Goal: Transaction & Acquisition: Subscribe to service/newsletter

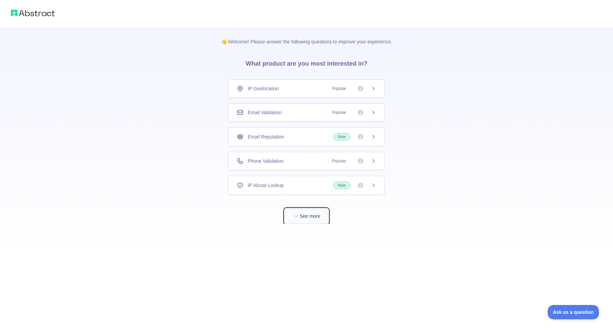
click at [310, 215] on button "See more" at bounding box center [307, 216] width 44 height 15
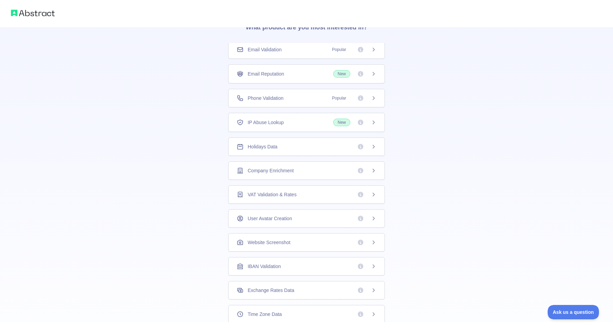
scroll to position [102, 0]
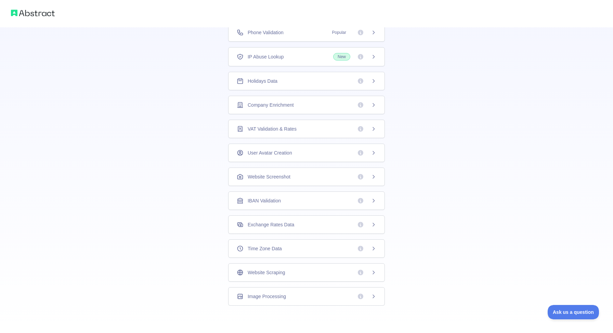
click at [312, 300] on div "Image Processing" at bounding box center [307, 296] width 140 height 7
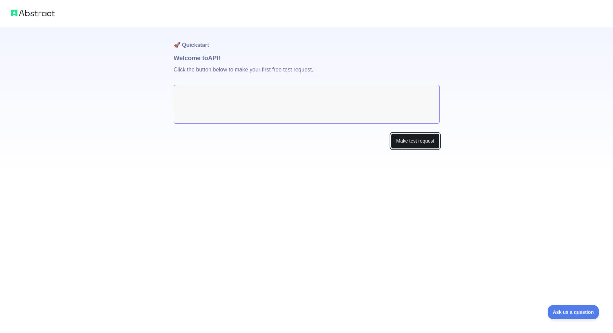
click at [403, 141] on button "Make test request" at bounding box center [415, 140] width 48 height 15
click at [417, 141] on button "Make test request" at bounding box center [415, 140] width 48 height 15
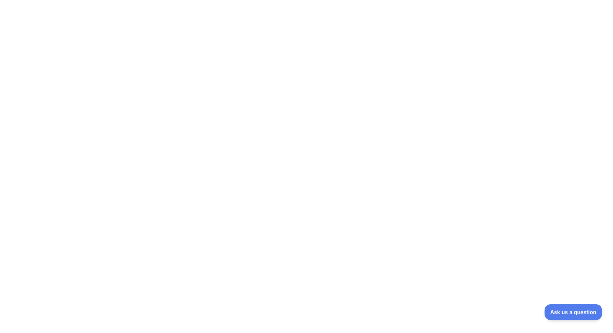
click at [573, 312] on span "Ask us a question" at bounding box center [569, 311] width 51 height 5
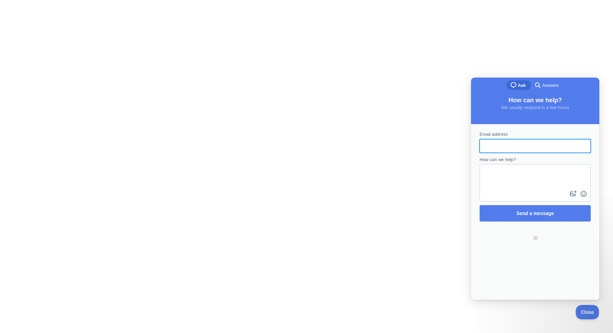
click at [393, 143] on div at bounding box center [306, 166] width 613 height 333
click at [583, 309] on span "Close" at bounding box center [585, 311] width 23 height 5
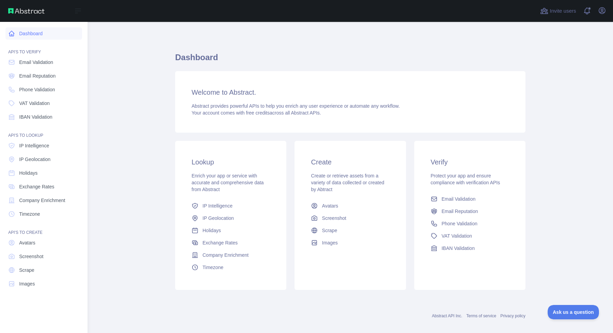
click at [55, 31] on link "Dashboard" at bounding box center [43, 33] width 77 height 12
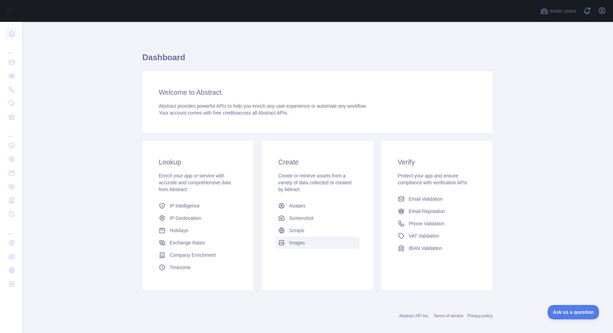
click at [296, 241] on span "Images" at bounding box center [297, 242] width 16 height 7
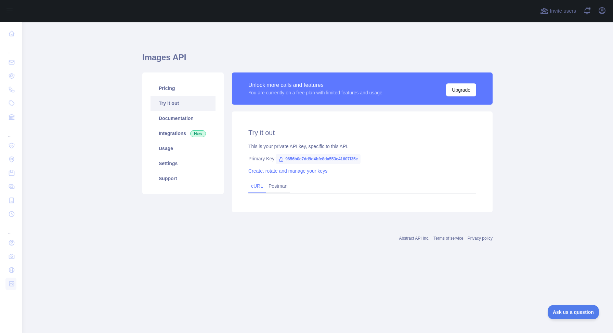
click at [258, 187] on link "cURL" at bounding box center [257, 185] width 12 height 5
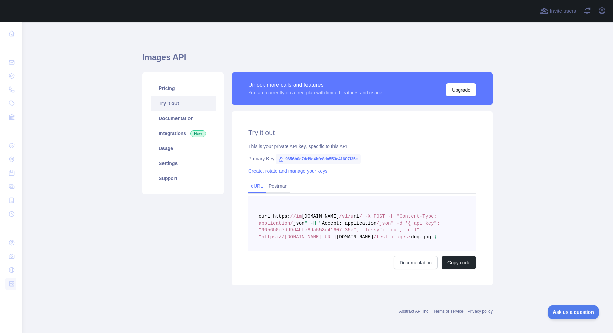
click at [281, 159] on icon at bounding box center [280, 159] width 5 height 5
click at [306, 159] on span "9656b0c7dd9d4bfe8da553c41607f35e" at bounding box center [318, 159] width 85 height 10
copy span "9656b0c7dd9d4bfe8da553c41607f35e"
click at [168, 120] on link "Documentation" at bounding box center [182, 118] width 65 height 15
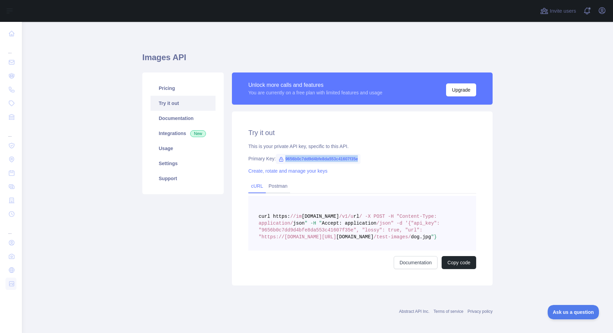
click at [310, 159] on span "9656b0c7dd9d4bfe8da553c41607f35e" at bounding box center [318, 159] width 85 height 10
click at [329, 160] on span "9656b0c7dd9d4bfe8da553c41607f35e" at bounding box center [318, 159] width 85 height 10
click at [332, 158] on span "9656b0c7dd9d4bfe8da553c41607f35e" at bounding box center [318, 159] width 85 height 10
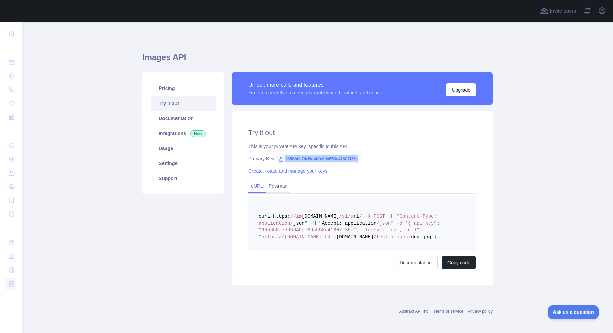
click at [332, 158] on span "9656b0c7dd9d4bfe8da553c41607f35e" at bounding box center [318, 159] width 85 height 10
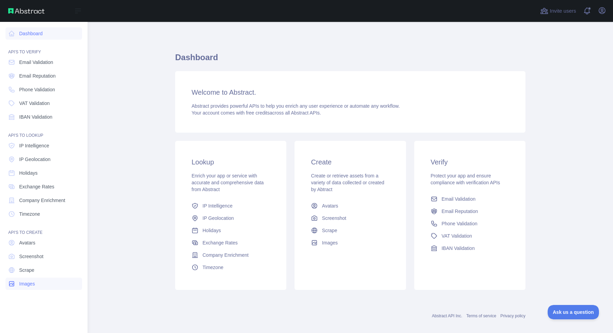
click at [31, 281] on span "Images" at bounding box center [27, 283] width 16 height 7
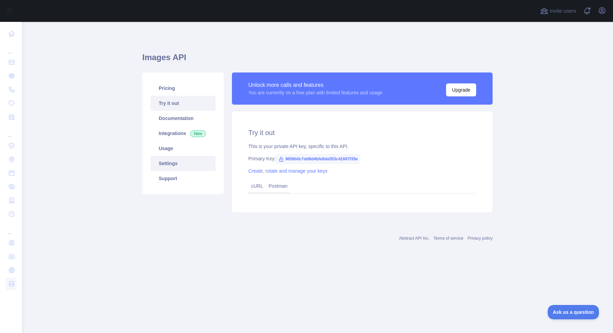
click at [171, 167] on link "Settings" at bounding box center [182, 163] width 65 height 15
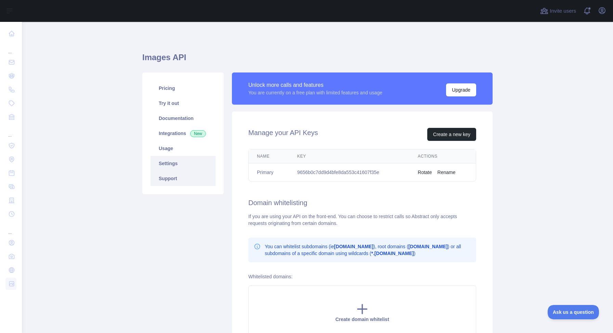
click at [174, 179] on link "Support" at bounding box center [182, 178] width 65 height 15
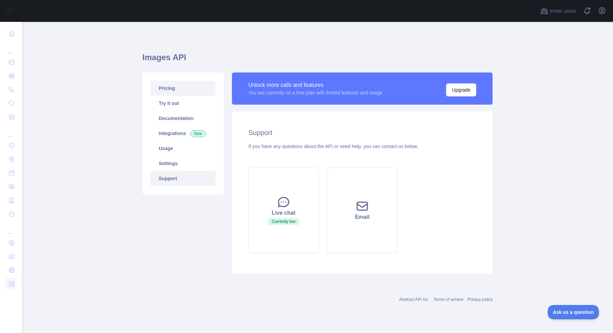
click at [165, 92] on link "Pricing" at bounding box center [182, 88] width 65 height 15
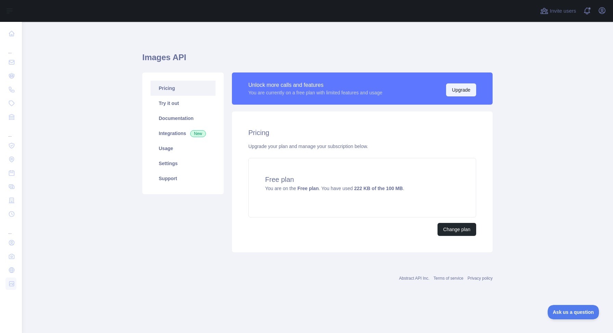
click at [454, 85] on button "Upgrade" at bounding box center [461, 89] width 30 height 13
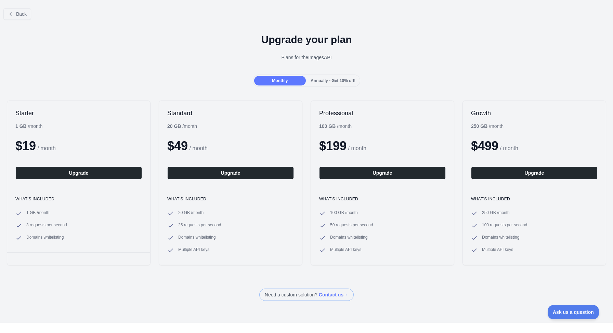
click at [339, 81] on span "Annually - Get 10% off!" at bounding box center [333, 80] width 45 height 5
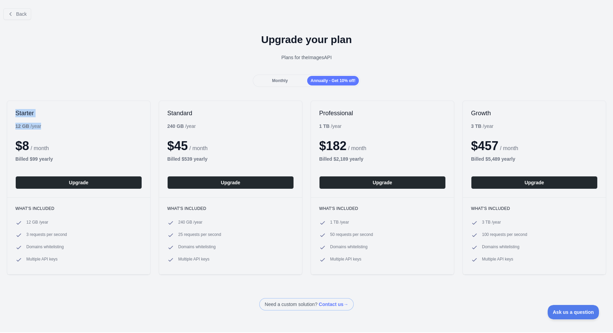
drag, startPoint x: 15, startPoint y: 115, endPoint x: 28, endPoint y: 122, distance: 15.6
click at [28, 122] on div "Starter 12 GB / year $ 8 / month Billed $ 99 yearly Upgrade" at bounding box center [78, 149] width 143 height 96
